Goal: Task Accomplishment & Management: Use online tool/utility

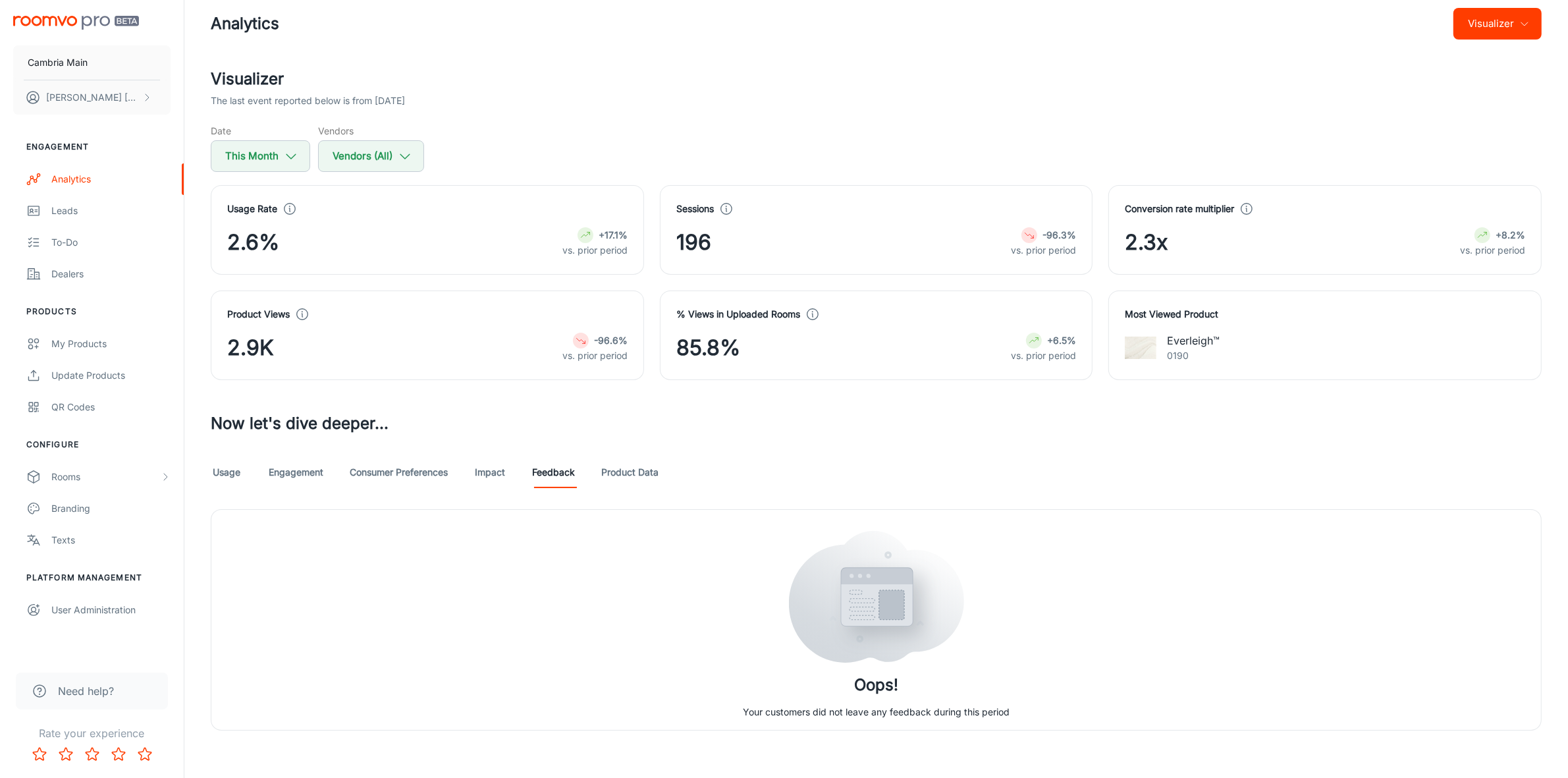
scroll to position [25, 0]
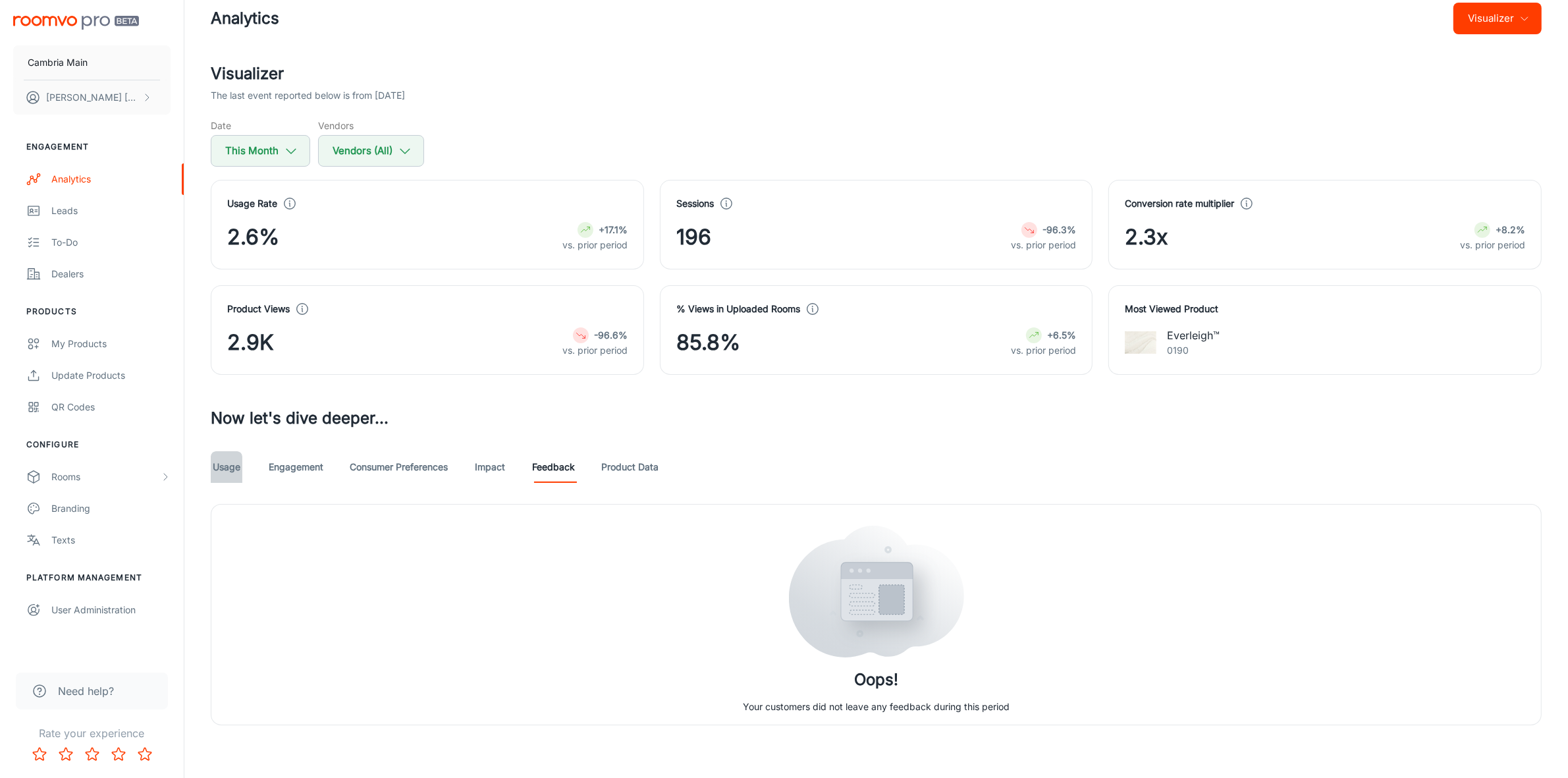
click at [223, 469] on link "Usage" at bounding box center [226, 467] width 32 height 32
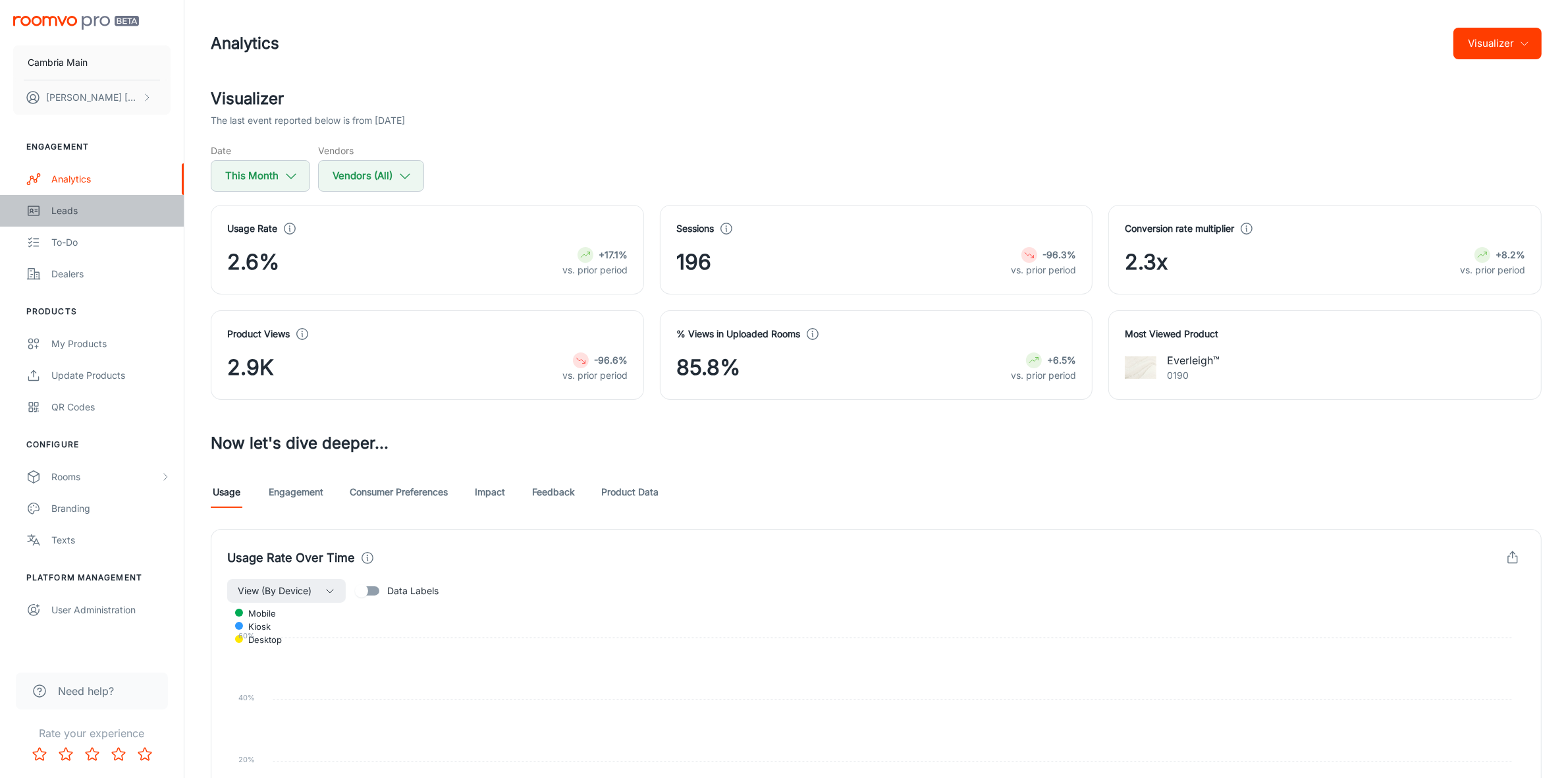
click at [58, 211] on div "Leads" at bounding box center [111, 211] width 119 height 15
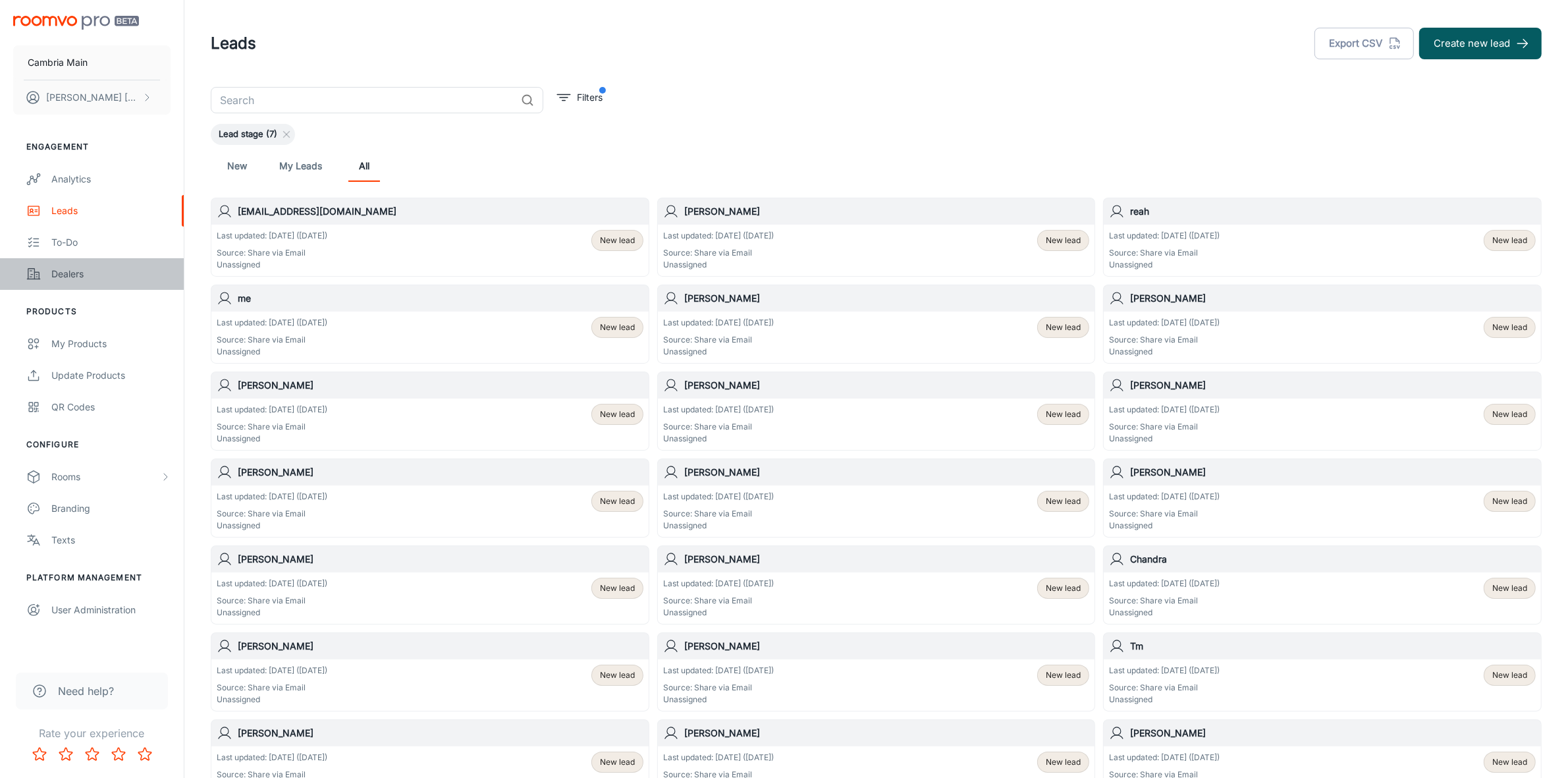
click at [77, 269] on div "Dealers" at bounding box center [111, 274] width 119 height 15
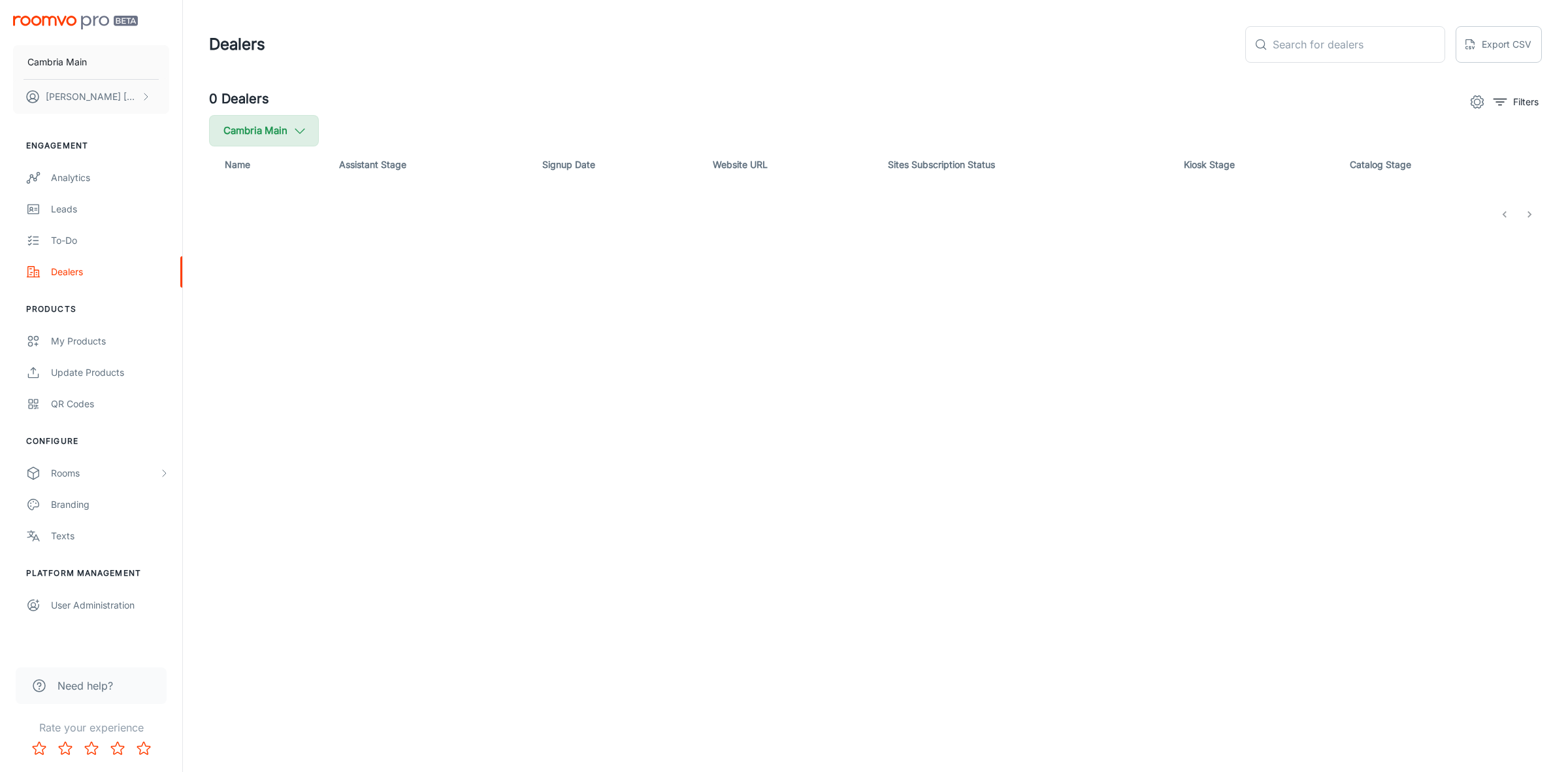
click at [301, 131] on icon "button" at bounding box center [300, 130] width 15 height 15
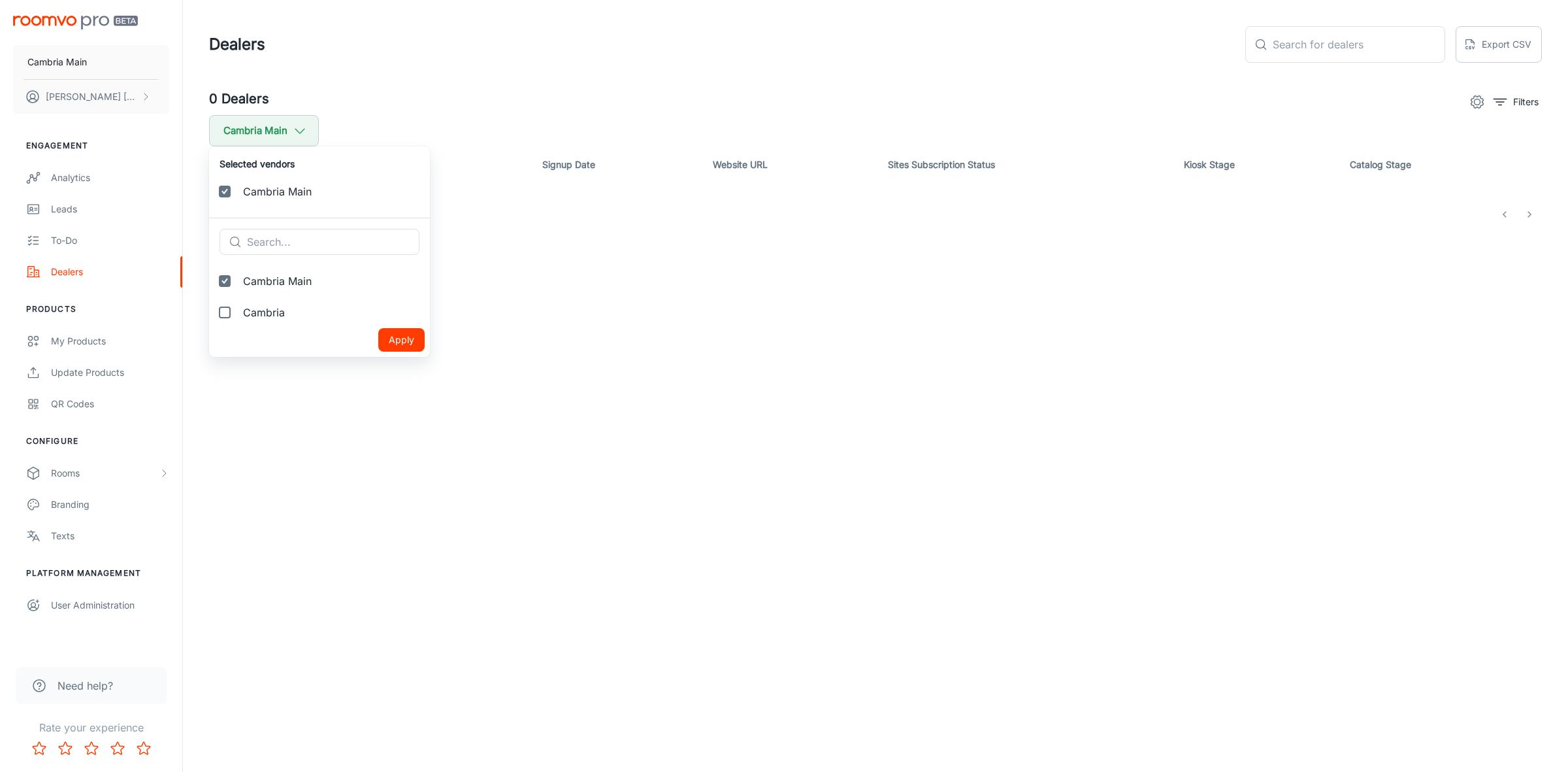
click at [262, 305] on span "Cambria" at bounding box center [331, 313] width 176 height 15
click at [238, 305] on input "Cambria" at bounding box center [224, 312] width 27 height 27
checkbox input "true"
click at [379, 360] on button "Apply" at bounding box center [402, 371] width 46 height 23
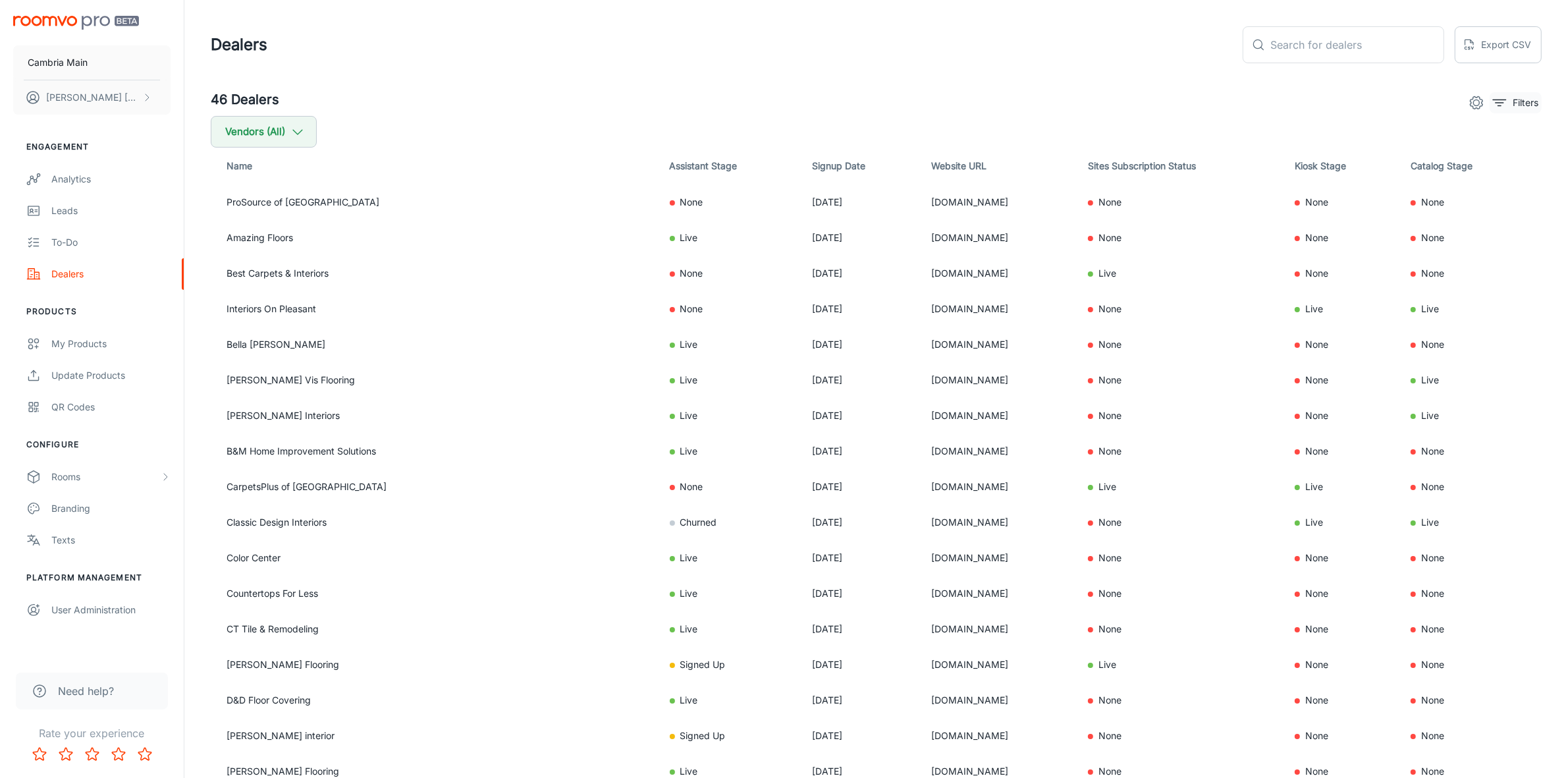
click at [1496, 98] on icon "filter" at bounding box center [1499, 103] width 16 height 16
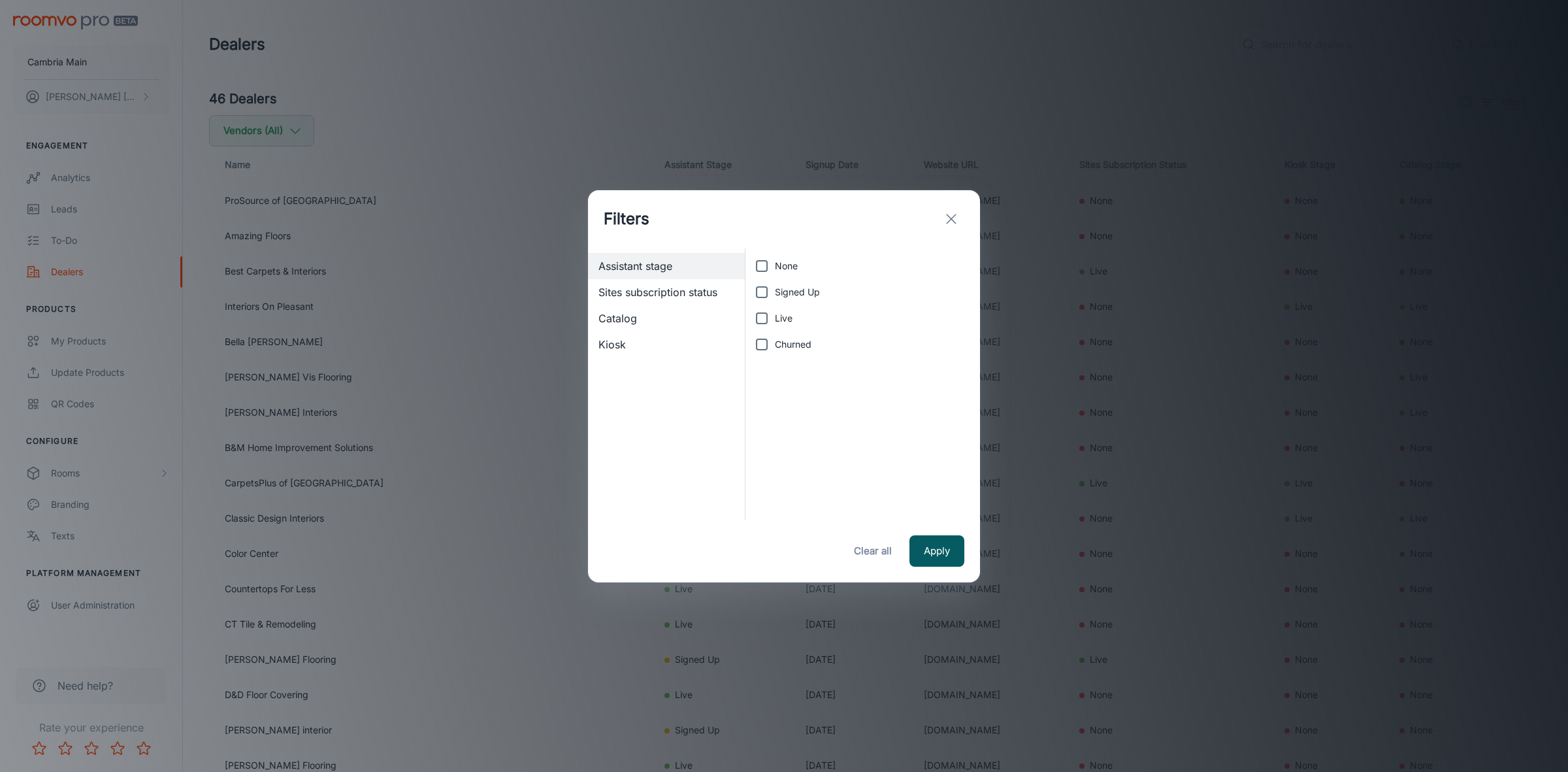
click at [762, 314] on input "Live" at bounding box center [761, 318] width 27 height 27
checkbox input "true"
click at [945, 554] on button "Apply" at bounding box center [937, 551] width 55 height 32
